Goal: Check status: Check status

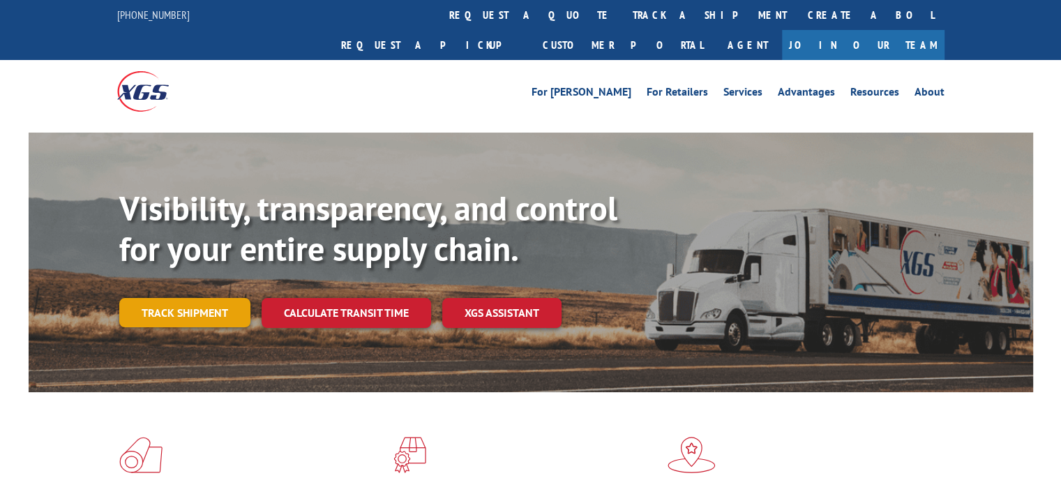
click at [204, 298] on link "Track shipment" at bounding box center [184, 312] width 131 height 29
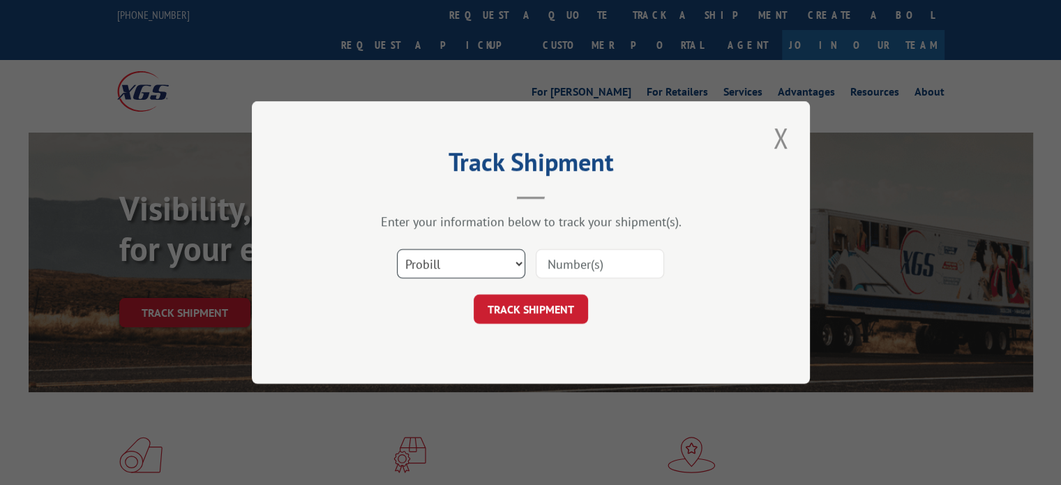
click at [463, 262] on select "Select category... Probill BOL PO" at bounding box center [461, 263] width 128 height 29
select select "bol"
click at [397, 249] on select "Select category... Probill BOL PO" at bounding box center [461, 263] width 128 height 29
click at [585, 257] on input at bounding box center [600, 263] width 128 height 29
type input "TFD-039598.A"
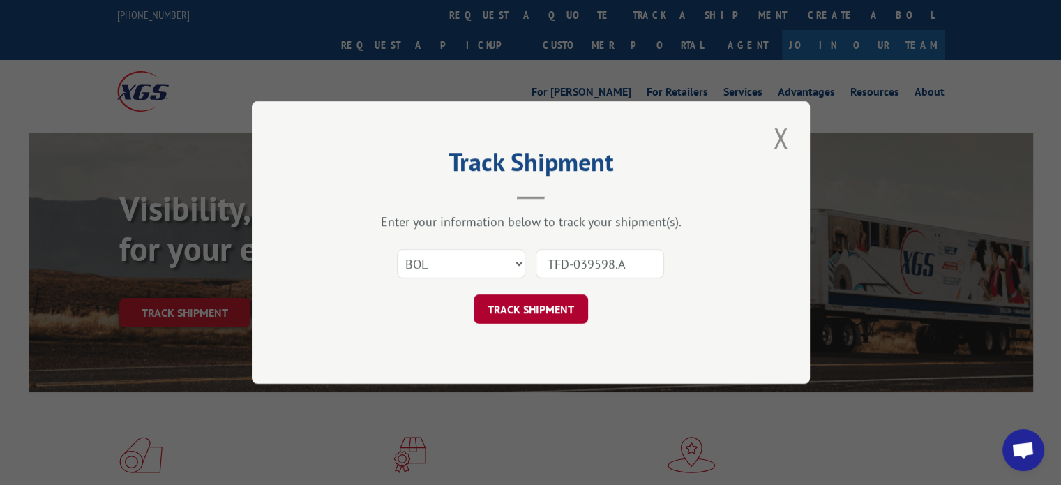
click at [548, 301] on button "TRACK SHIPMENT" at bounding box center [531, 308] width 114 height 29
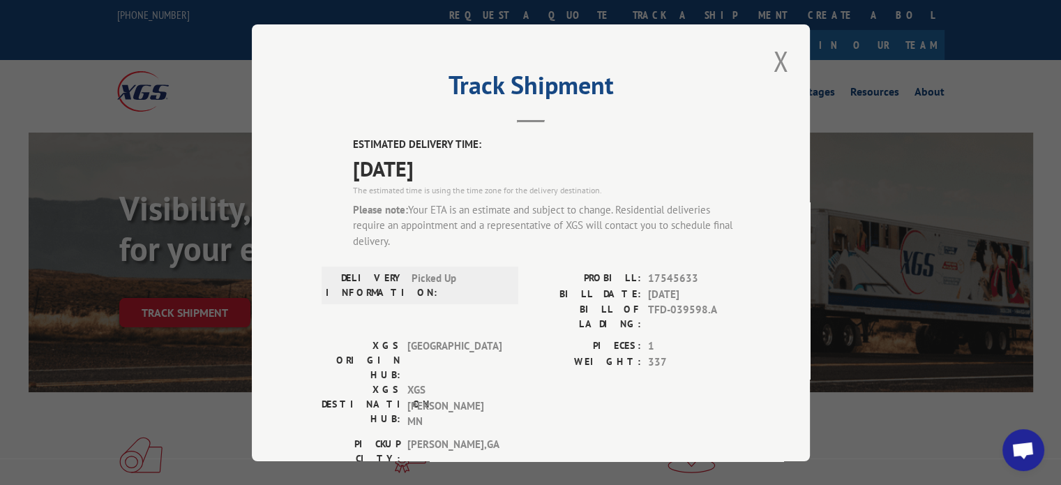
click at [806, 167] on div "Track Shipment ESTIMATED DELIVERY TIME: [DATE] The estimated time is using the …" at bounding box center [531, 242] width 558 height 437
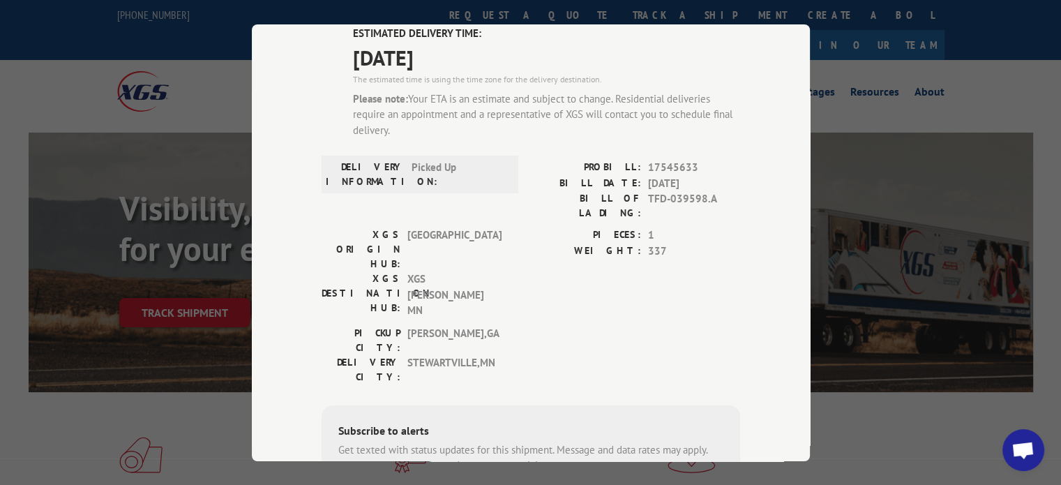
scroll to position [110, 0]
type input "[PHONE_NUMBER]"
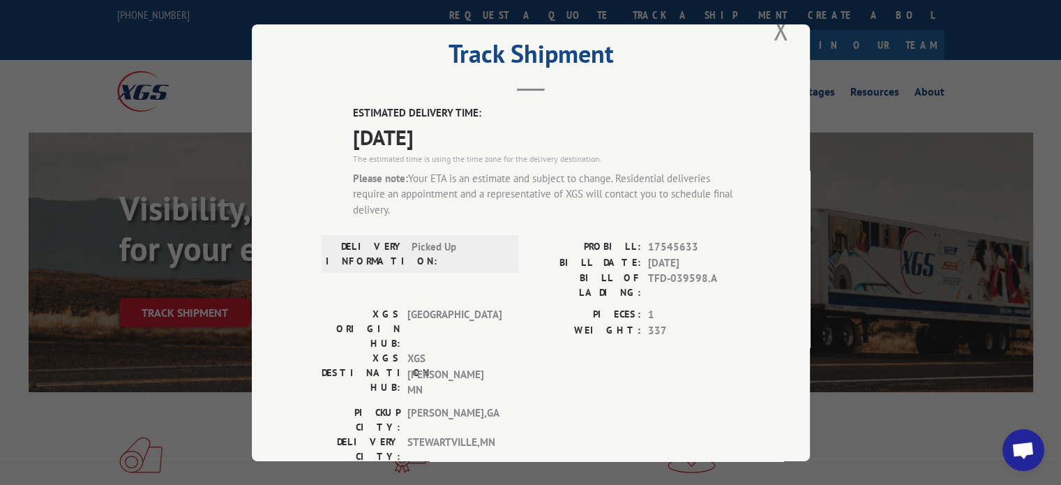
scroll to position [27, 0]
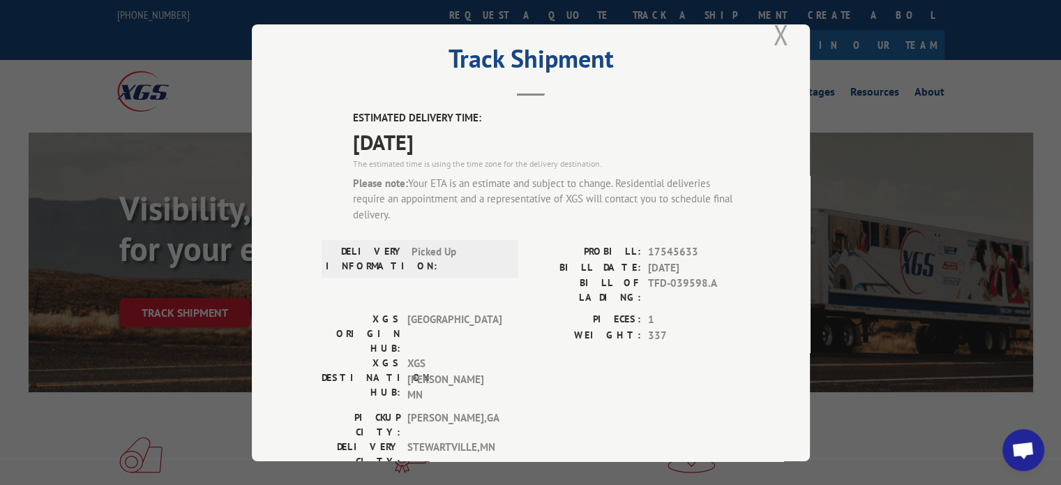
click at [776, 39] on button "Close modal" at bounding box center [781, 34] width 24 height 38
